Goal: Task Accomplishment & Management: Use online tool/utility

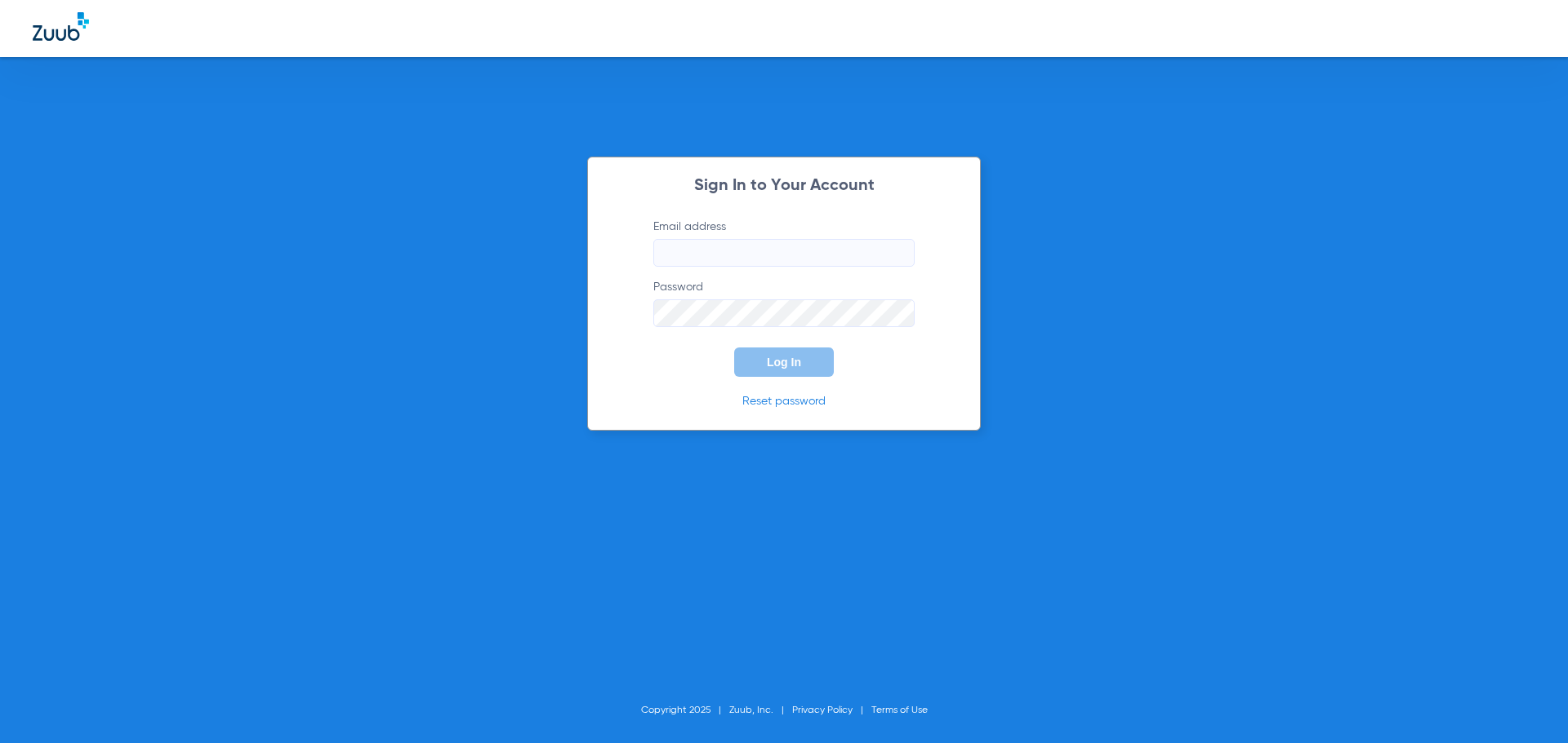
click at [741, 257] on input "Email address" at bounding box center [784, 253] width 261 height 28
type input "[EMAIL_ADDRESS][DOMAIN_NAME]"
click at [734, 348] on button "Log In" at bounding box center [784, 363] width 99 height 30
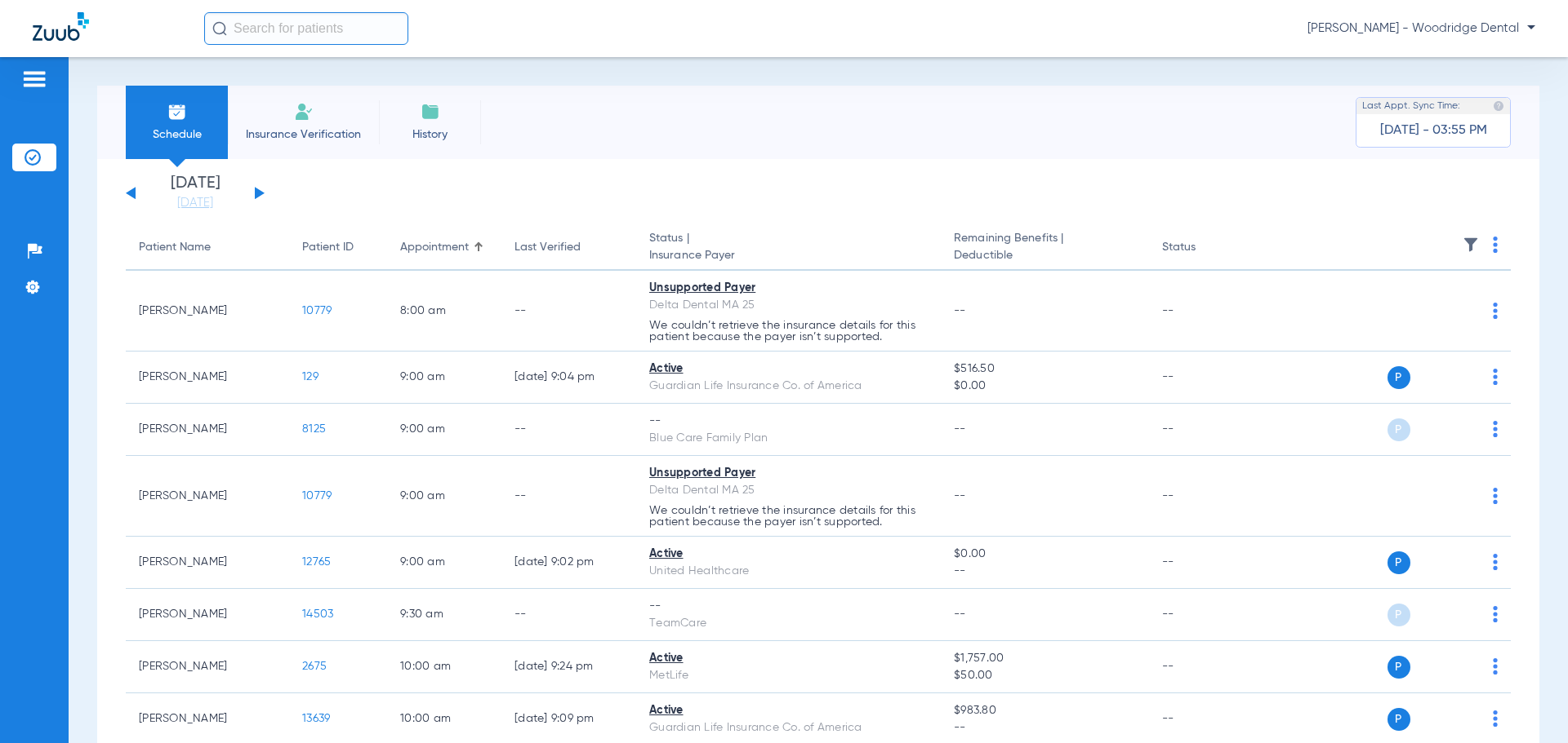
click at [262, 193] on button at bounding box center [260, 193] width 10 height 12
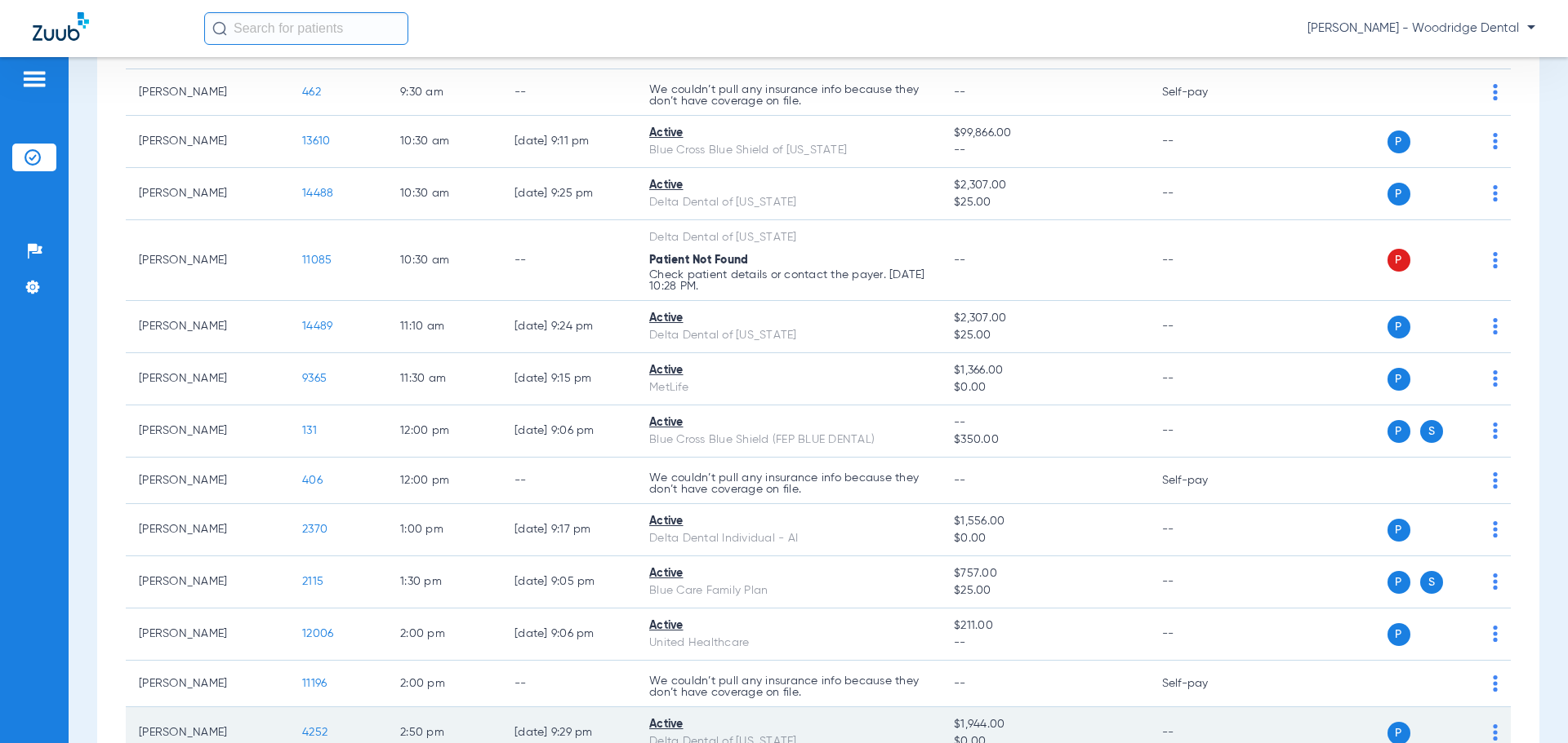
scroll to position [378, 0]
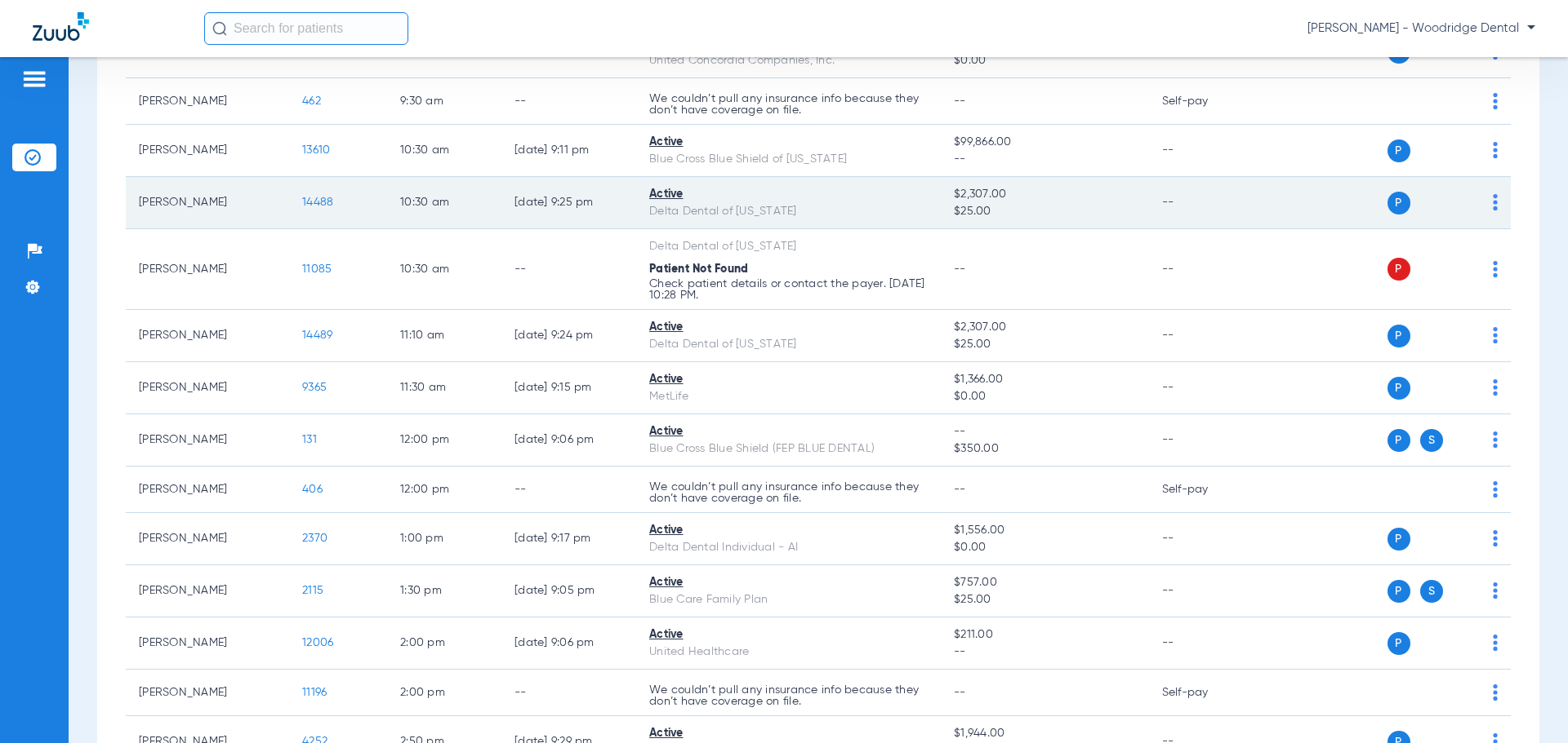
click at [314, 204] on span "14488" at bounding box center [318, 202] width 31 height 12
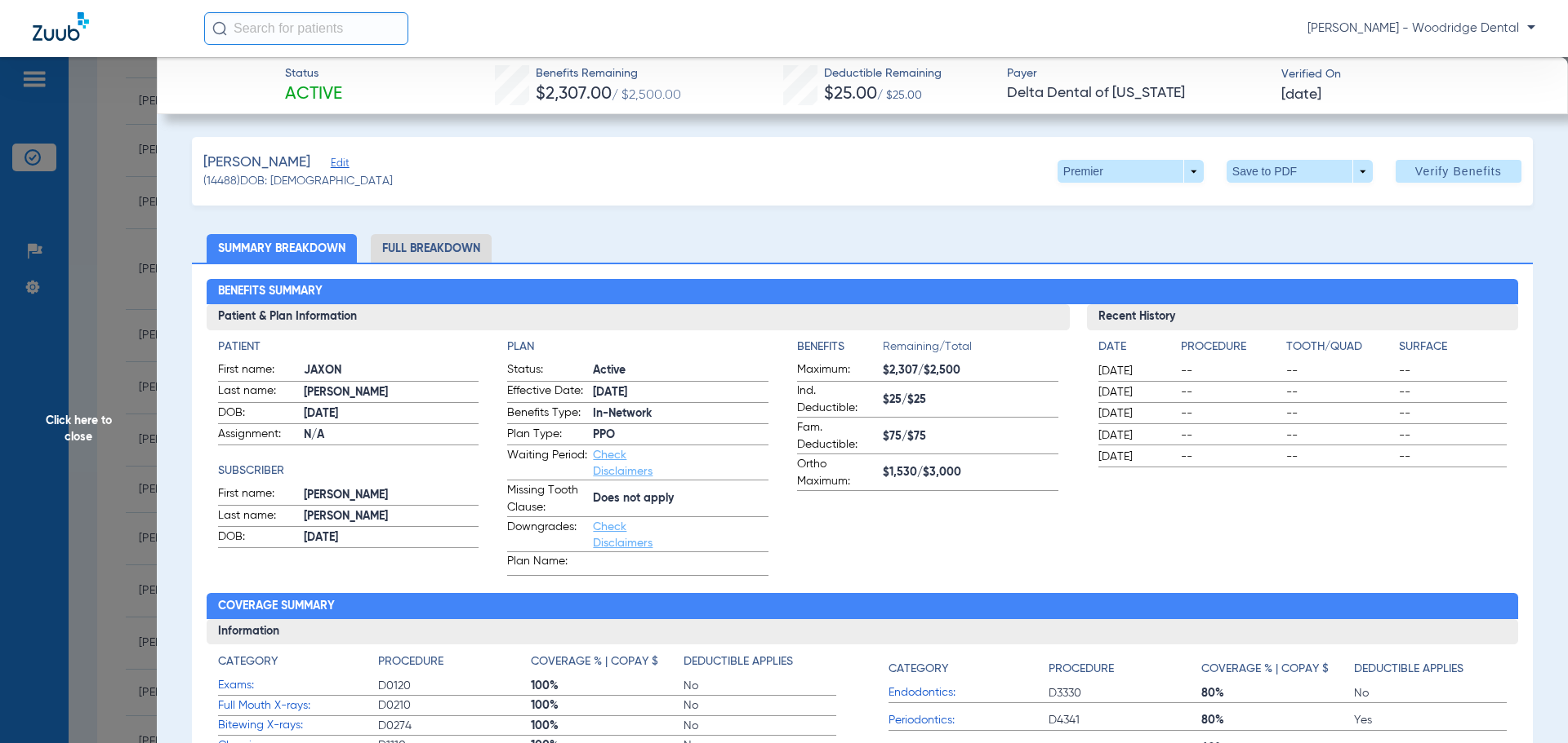
click at [452, 245] on li "Full Breakdown" at bounding box center [431, 248] width 121 height 29
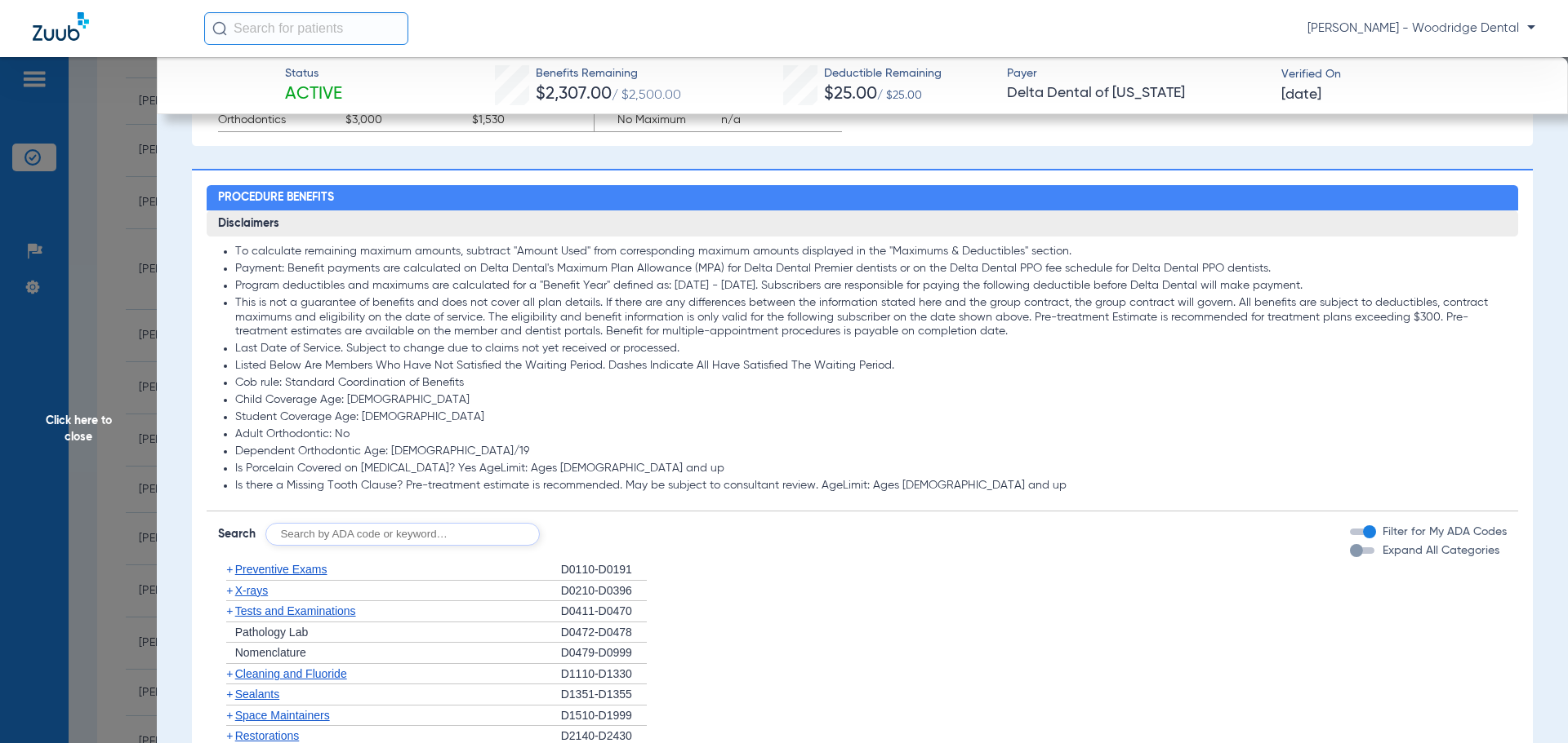
scroll to position [1224, 0]
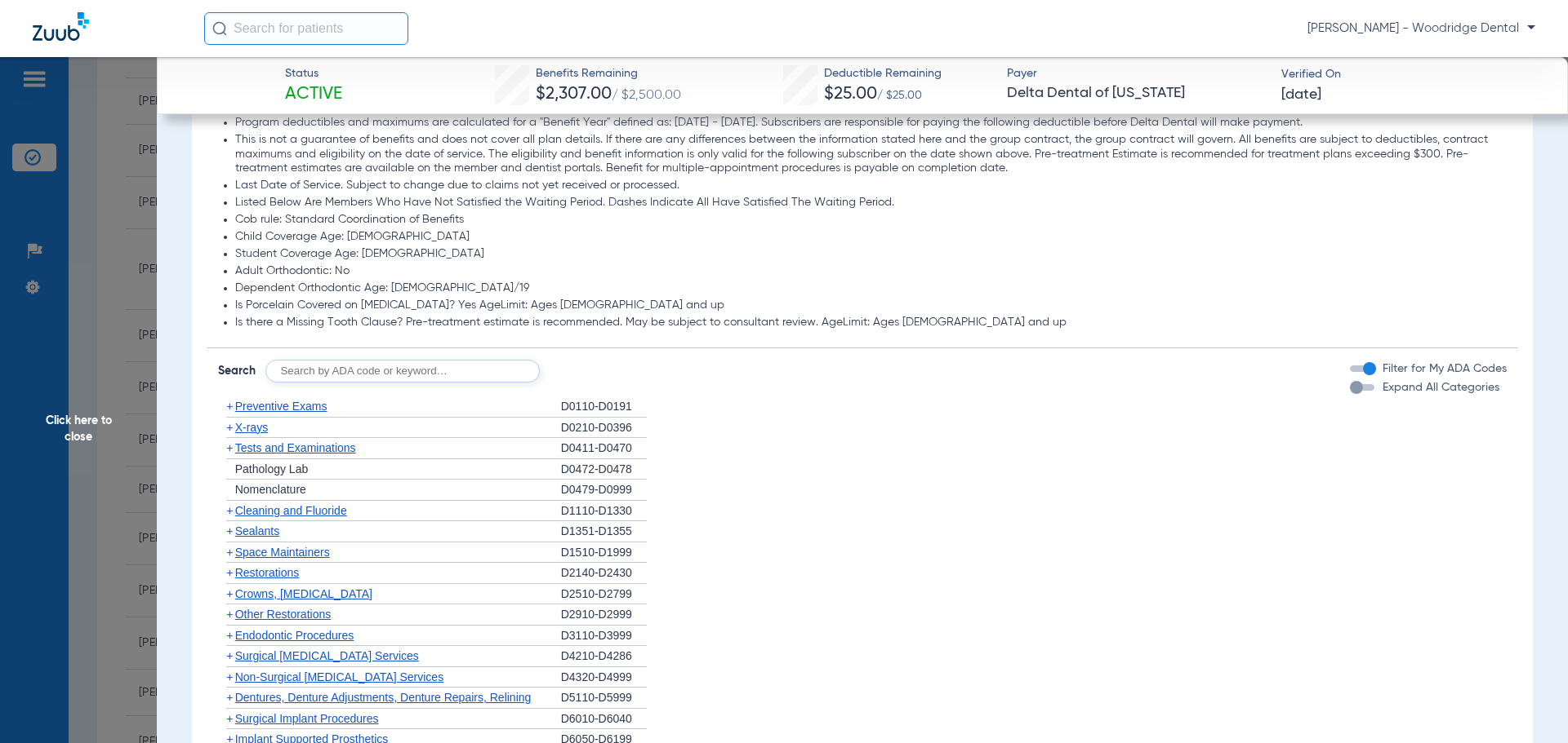
click at [454, 371] on input "text" at bounding box center [403, 371] width 275 height 23
type input "2991, 7953, 8090, 9944"
click button "Search" at bounding box center [600, 371] width 65 height 23
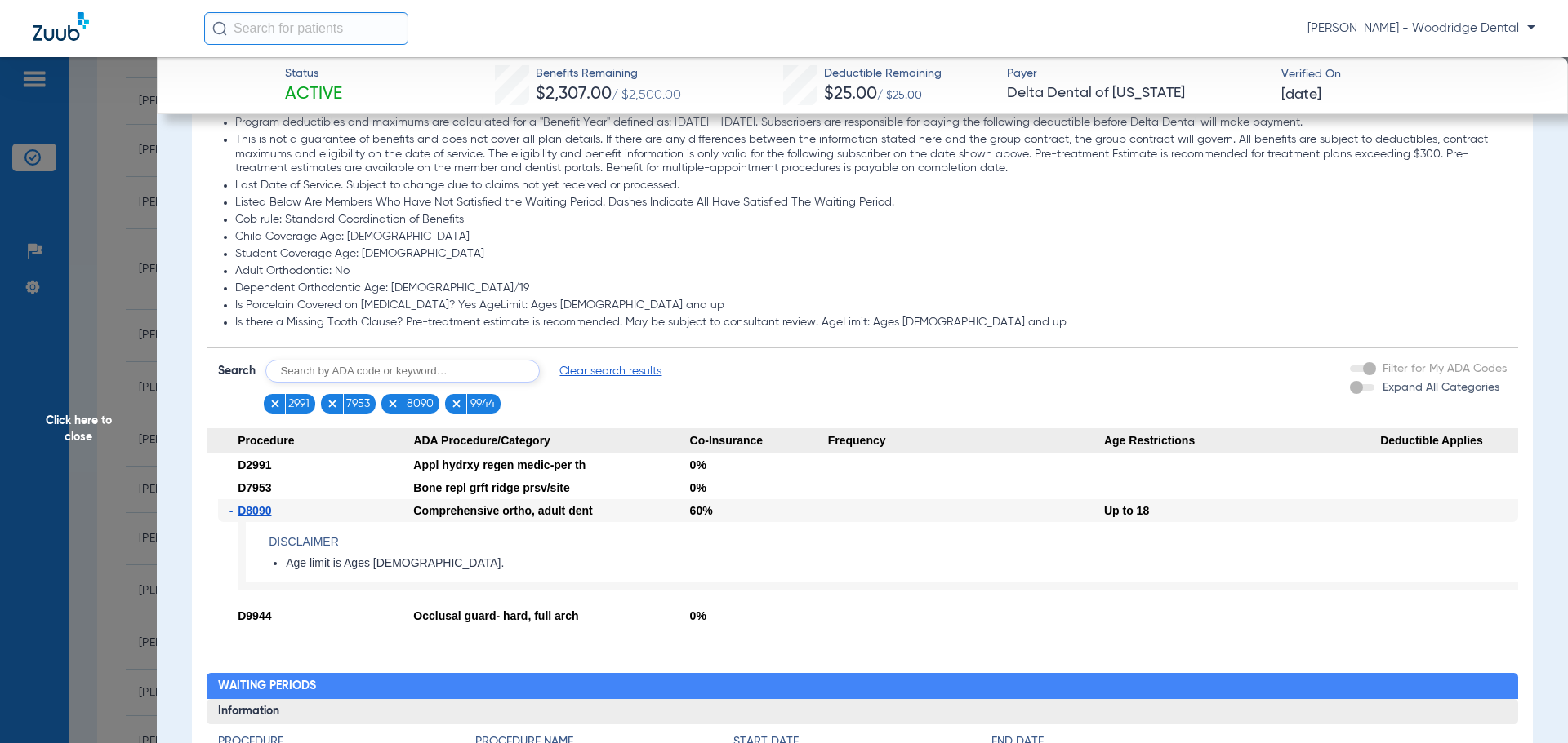
click at [1008, 374] on form "Search Clear search results 2991 7953 8090 9944 Filter for My ADA Codes Expand …" at bounding box center [863, 382] width 1312 height 66
click at [605, 372] on span "Clear search results" at bounding box center [610, 371] width 102 height 17
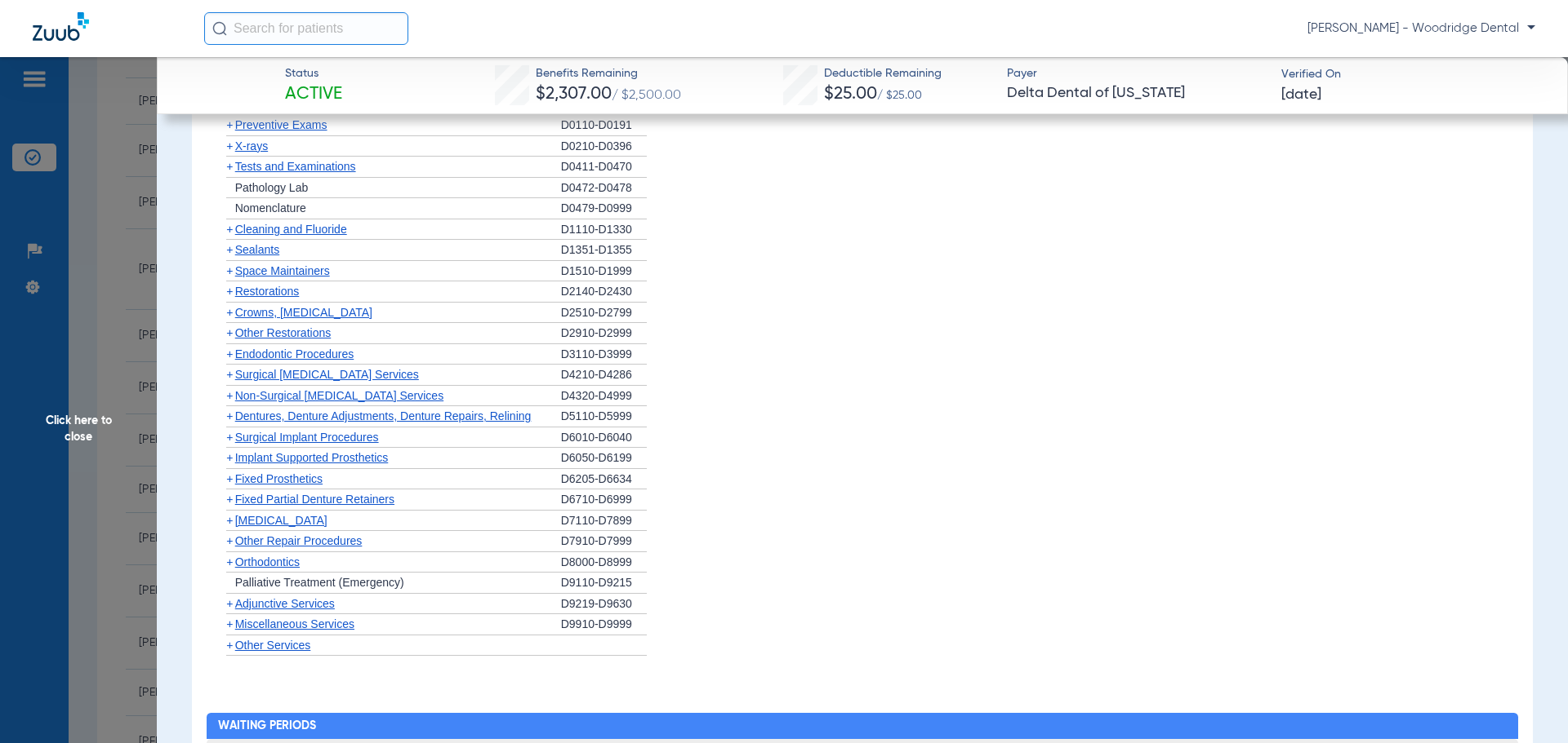
scroll to position [1713, 0]
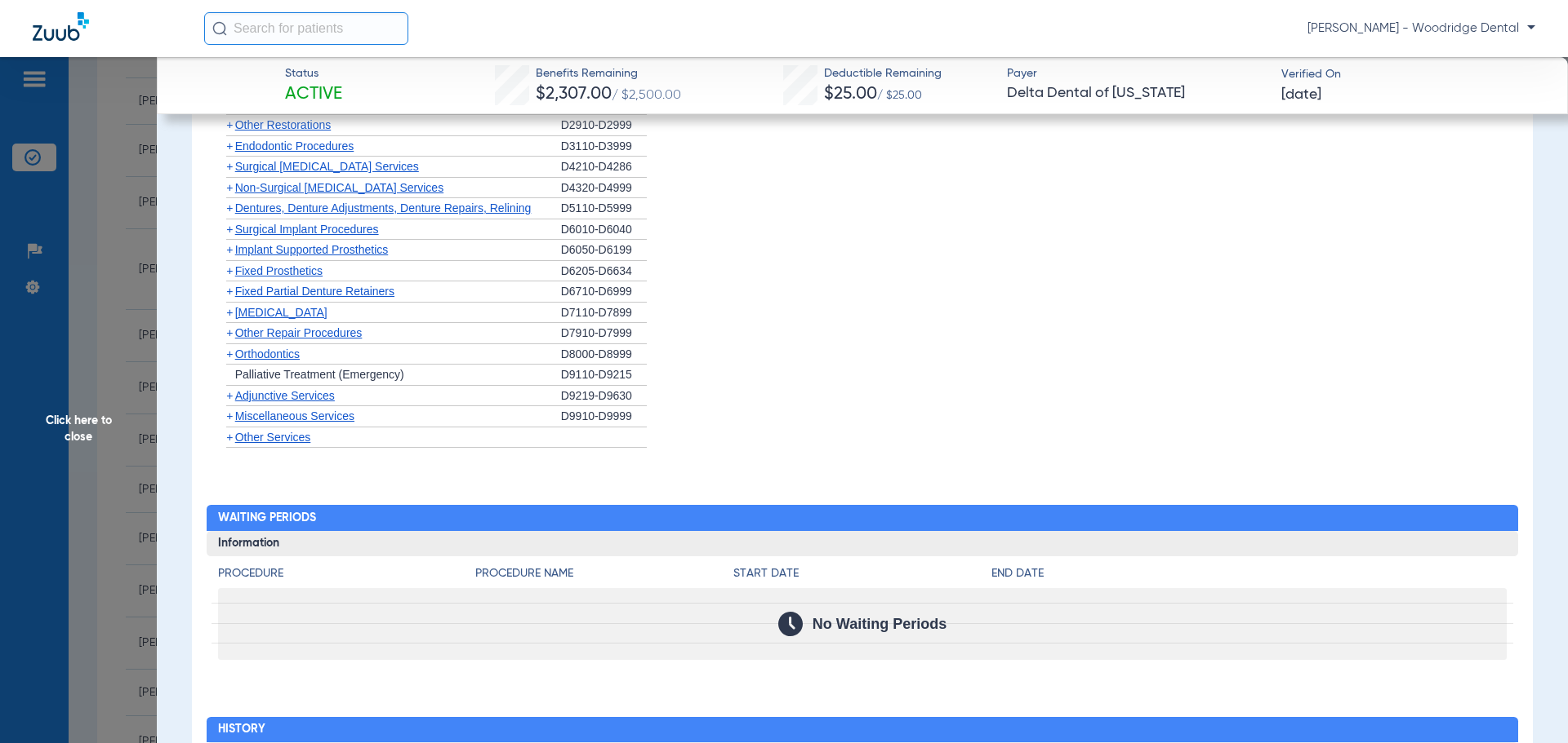
click at [226, 310] on span "+" at bounding box center [229, 312] width 7 height 13
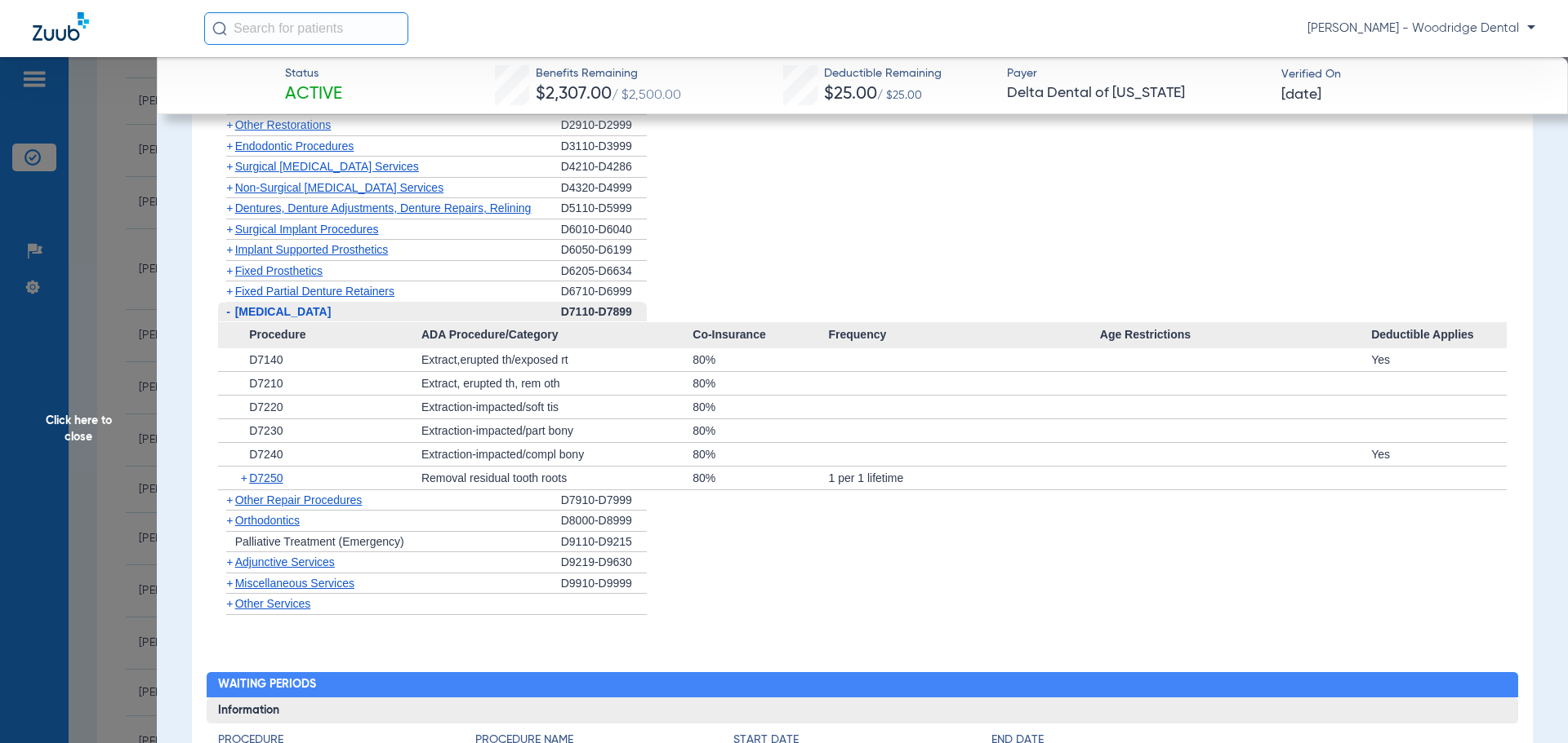
click at [278, 498] on span "Other Repair Procedures" at bounding box center [299, 500] width 127 height 13
